Goal: Task Accomplishment & Management: Use online tool/utility

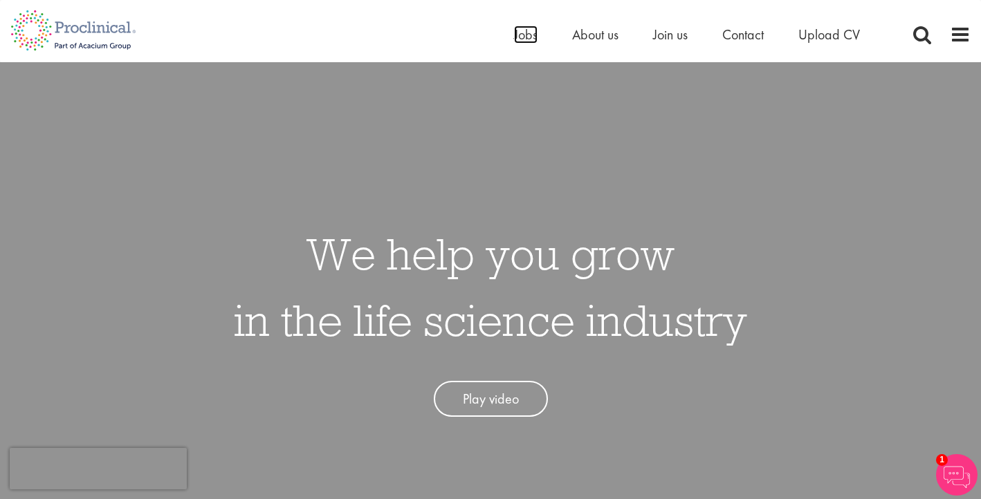
click at [525, 35] on span "Jobs" at bounding box center [526, 35] width 24 height 18
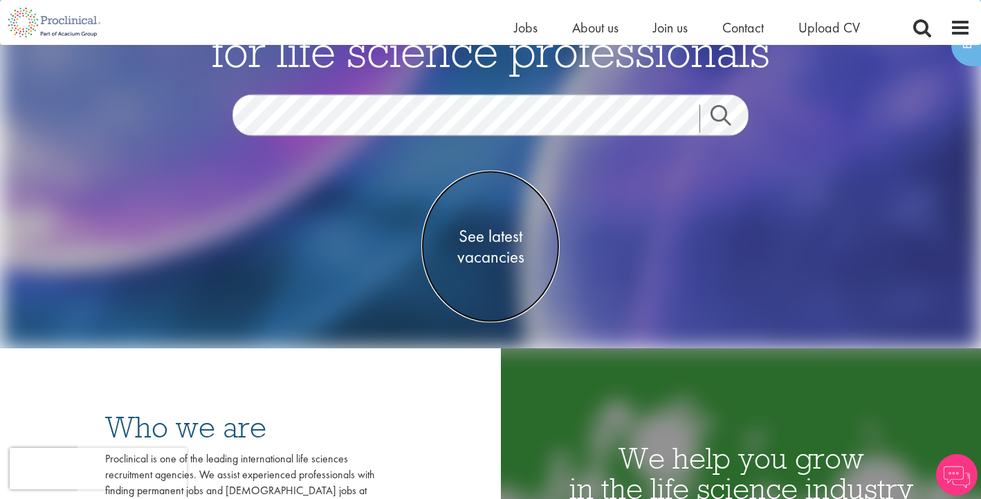
click at [490, 251] on span "See latest vacancies" at bounding box center [490, 247] width 138 height 42
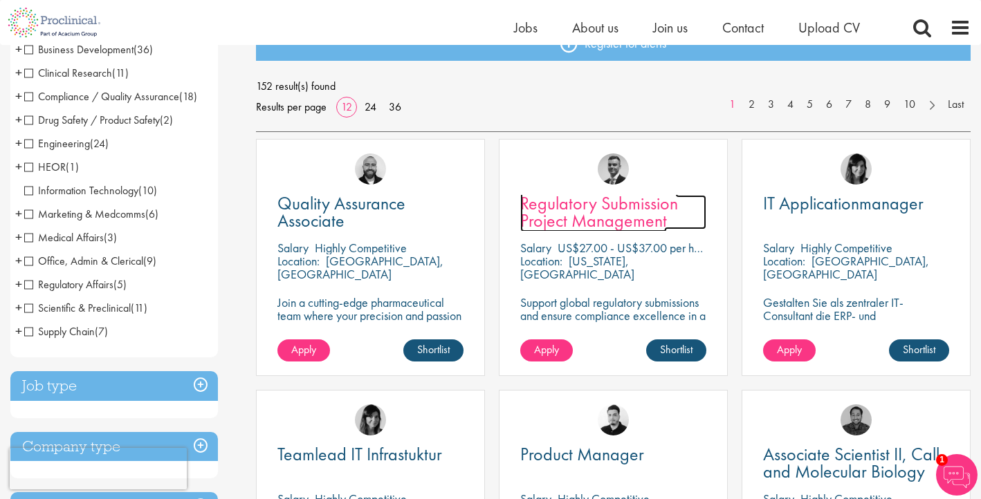
click at [587, 217] on span "Regulatory Submission Project Management" at bounding box center [599, 212] width 158 height 41
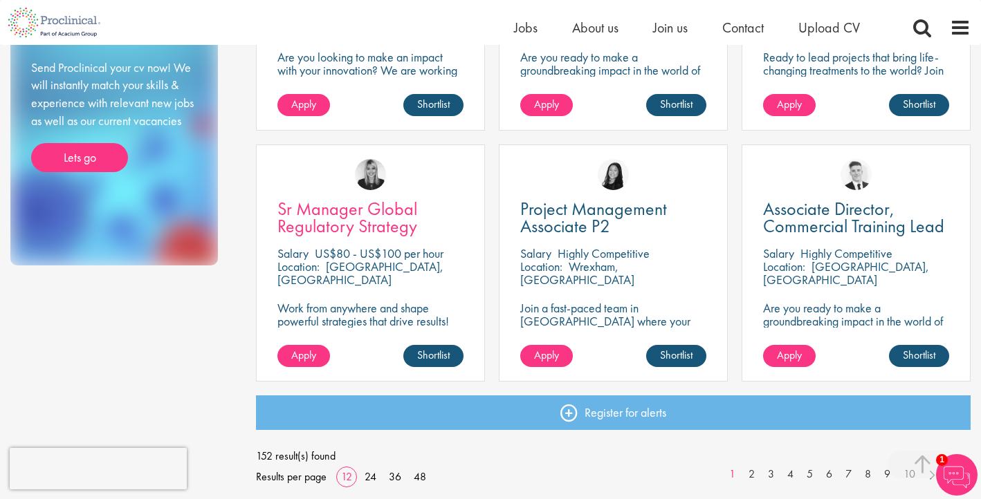
scroll to position [950, 0]
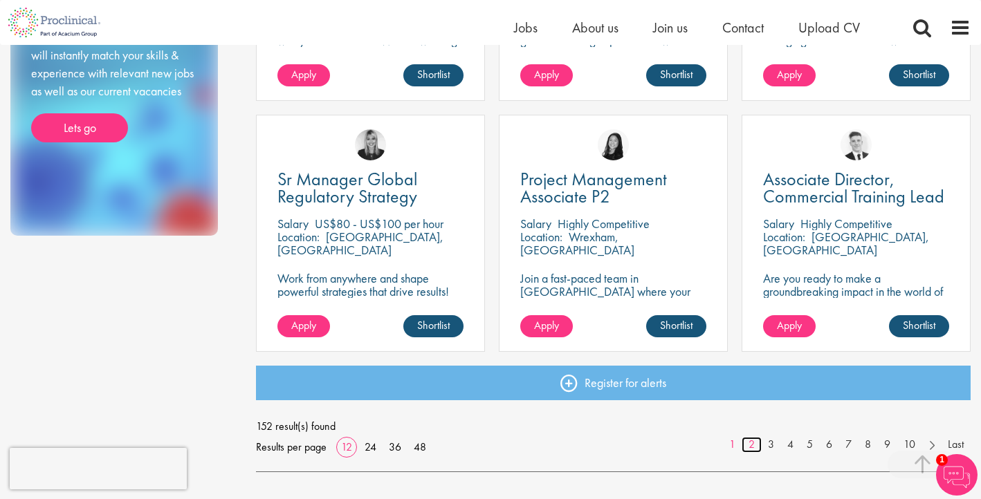
click at [751, 445] on link "2" at bounding box center [752, 445] width 20 height 16
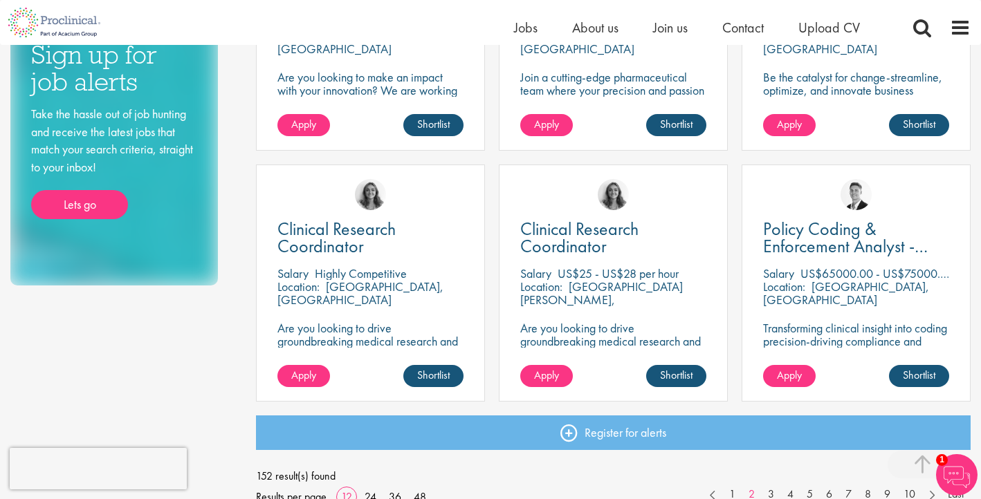
scroll to position [903, 0]
